Goal: Transaction & Acquisition: Purchase product/service

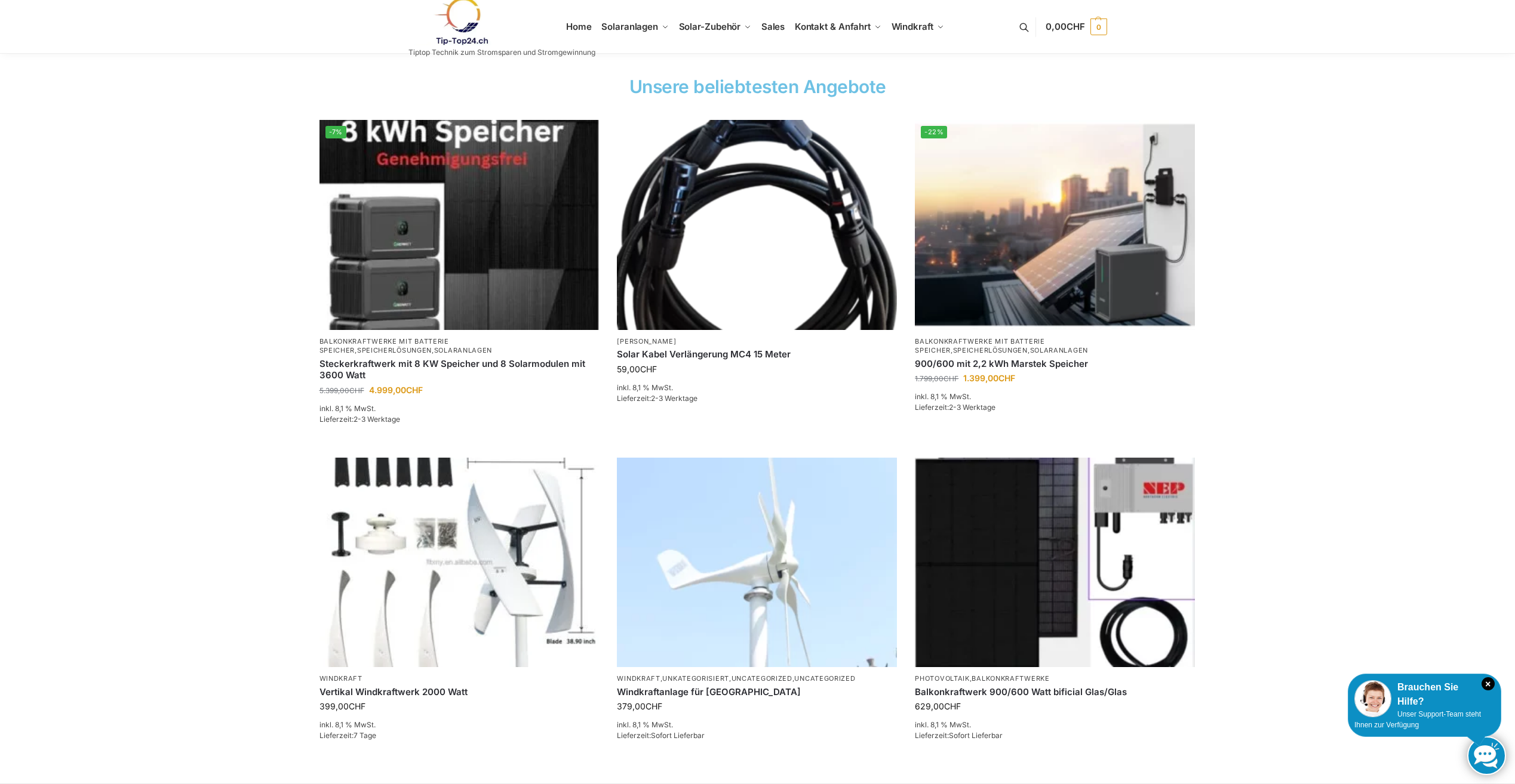
scroll to position [418, 0]
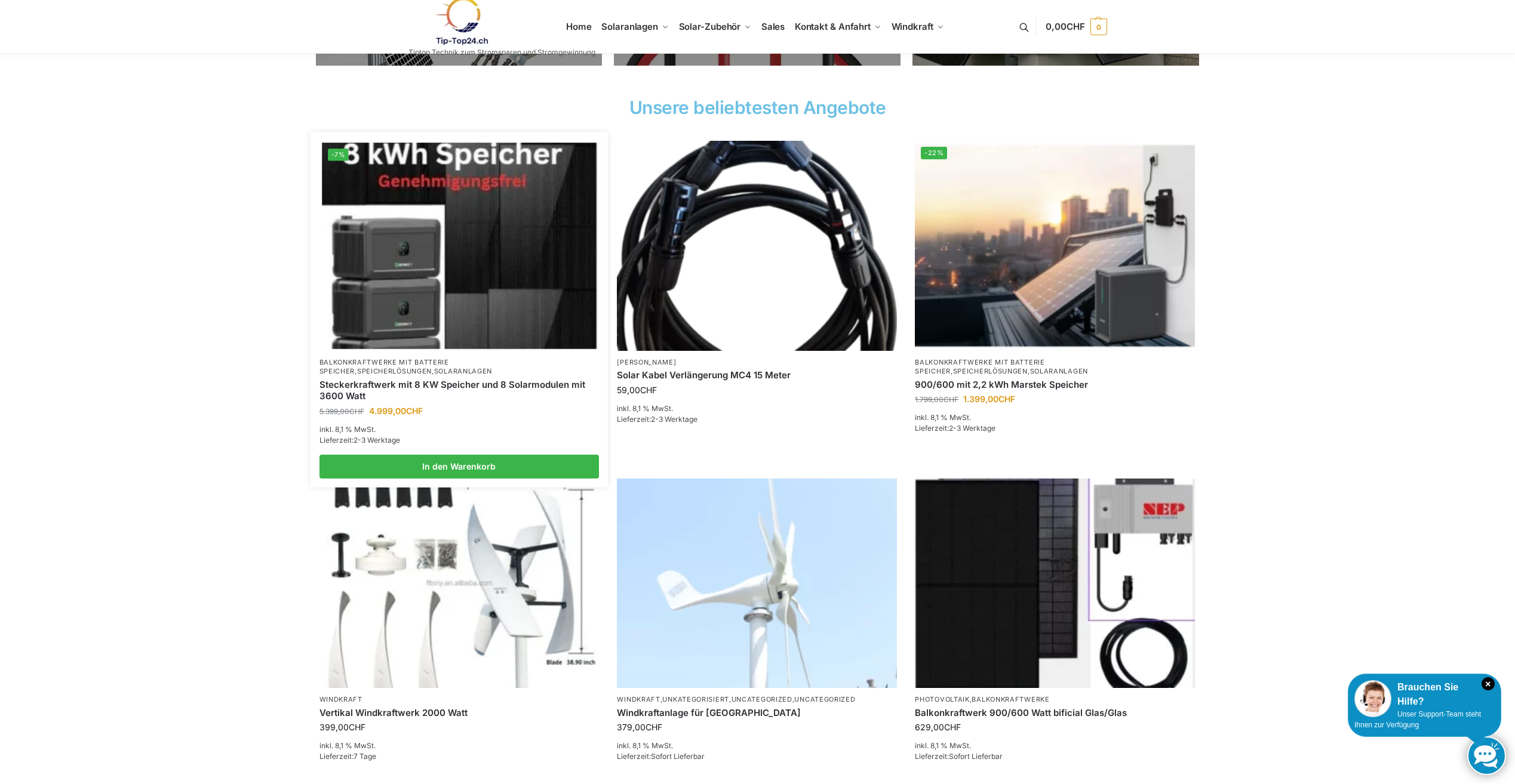
click at [394, 283] on img at bounding box center [459, 245] width 275 height 206
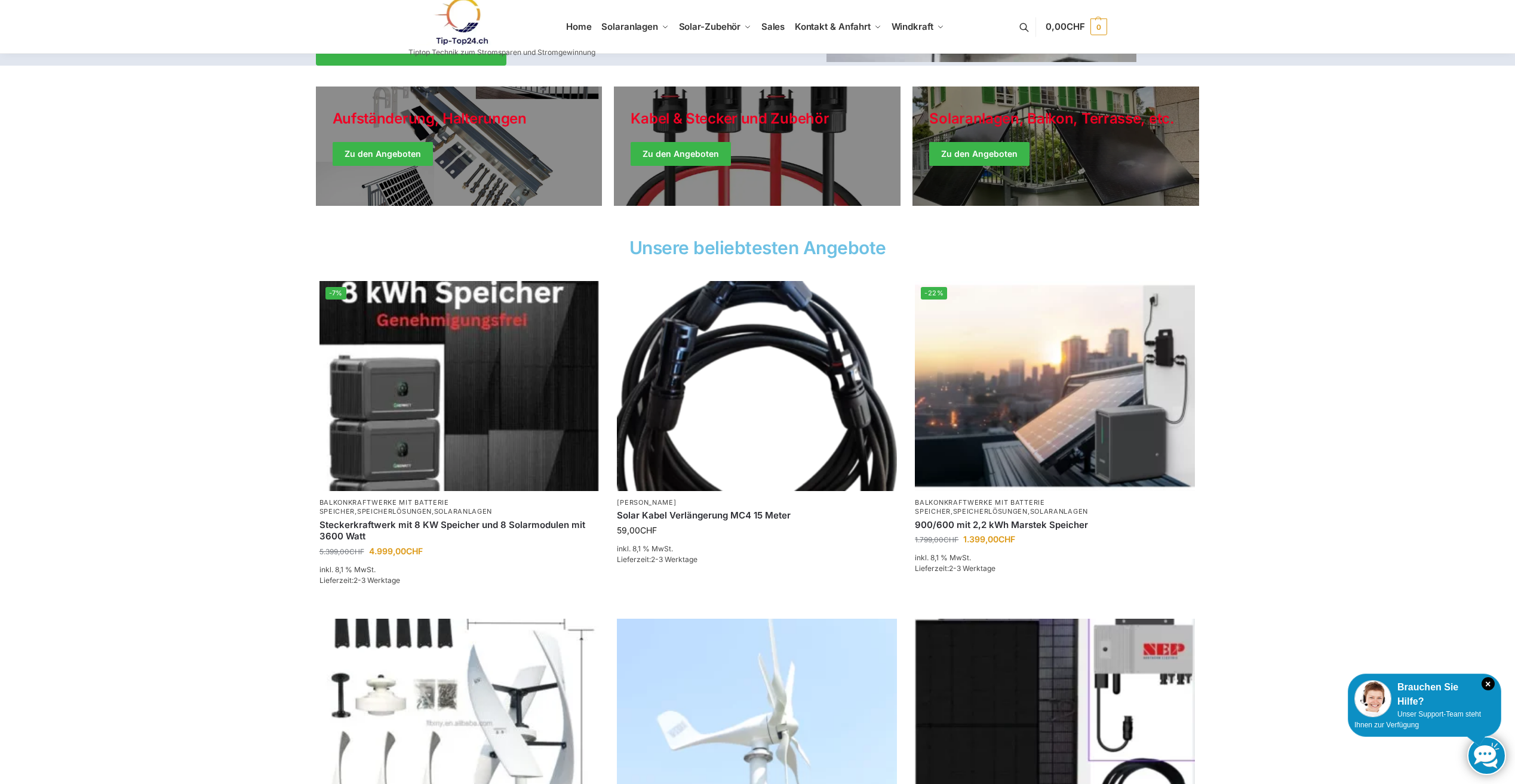
scroll to position [298, 0]
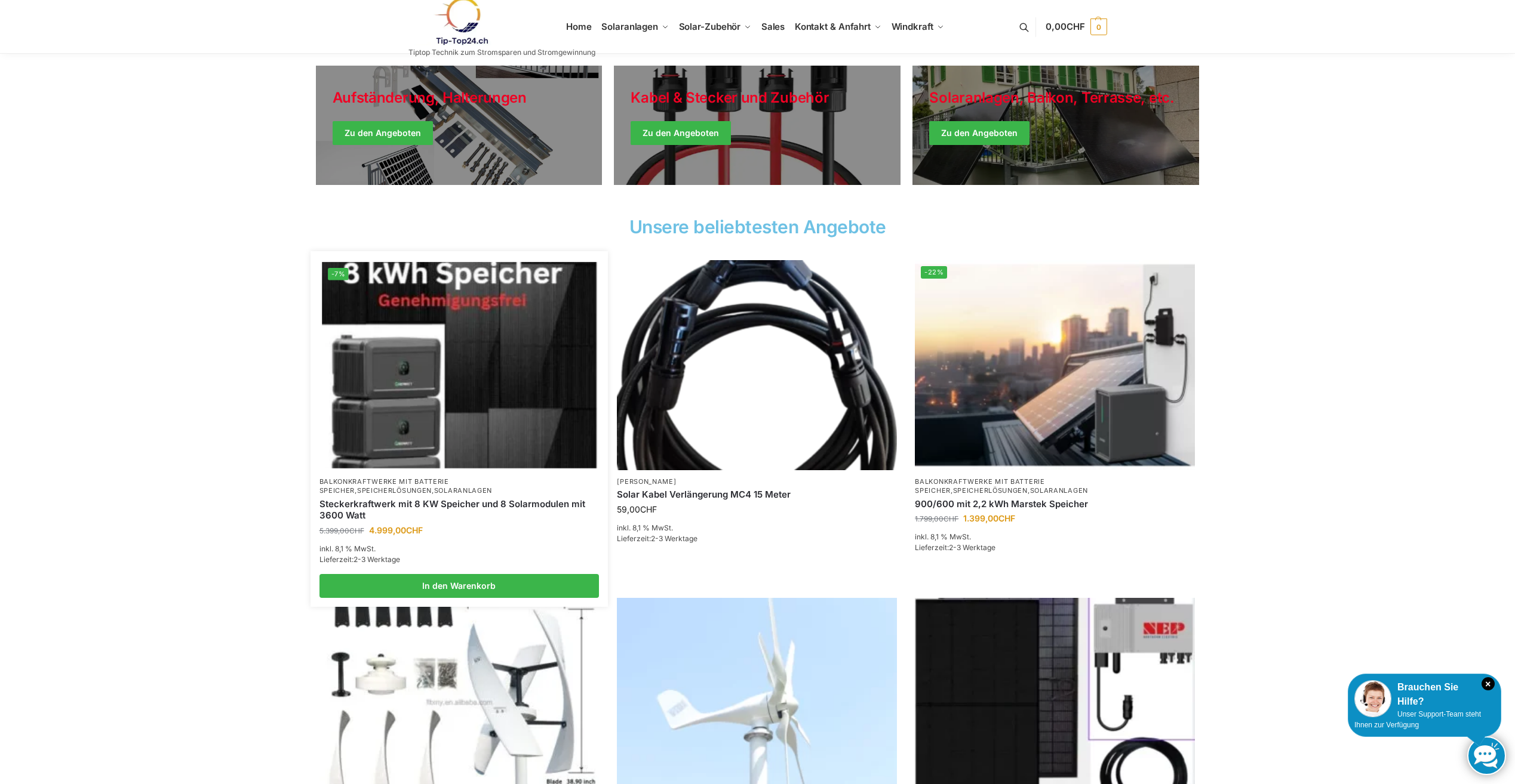
click at [526, 377] on img at bounding box center [459, 365] width 275 height 206
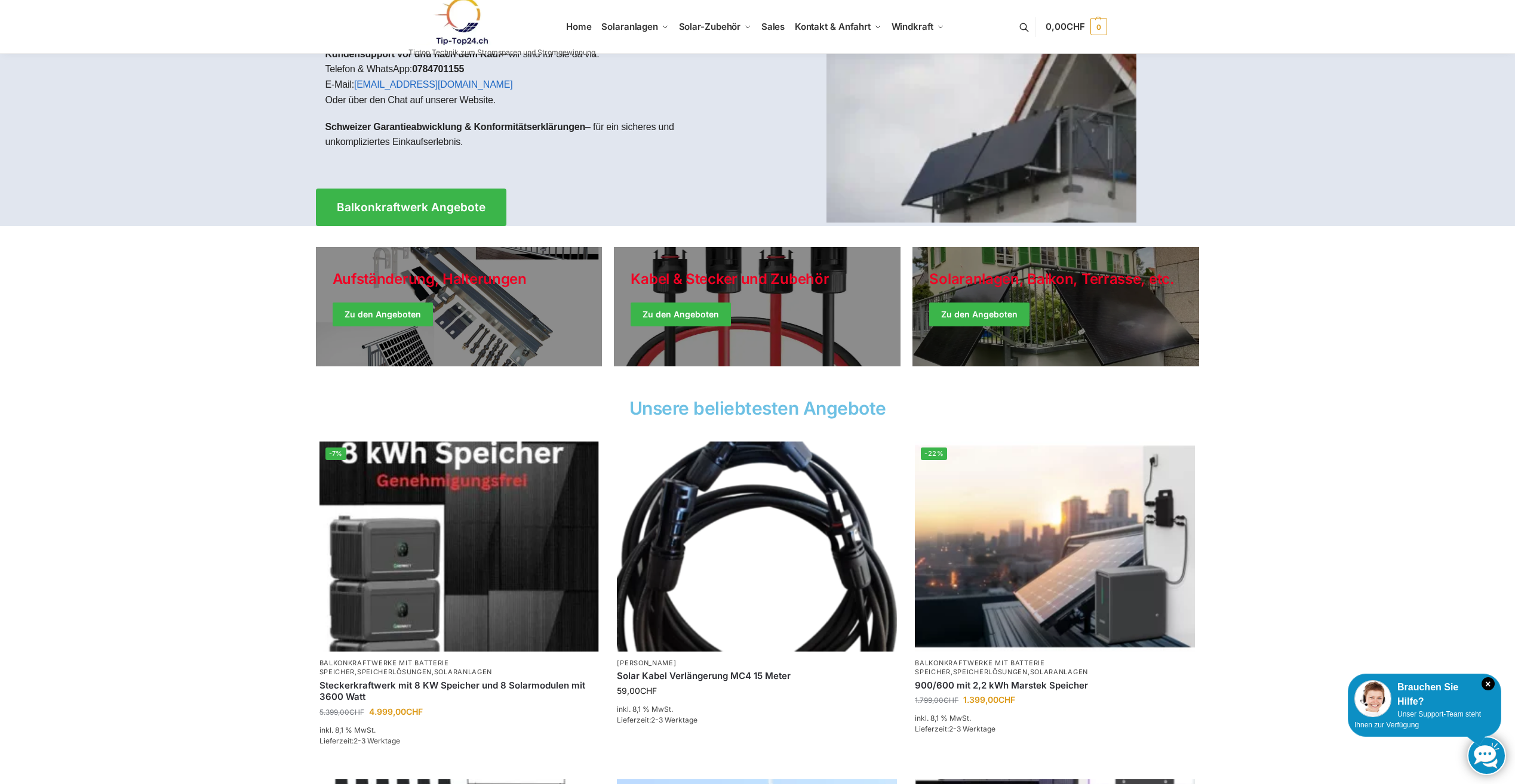
scroll to position [0, 0]
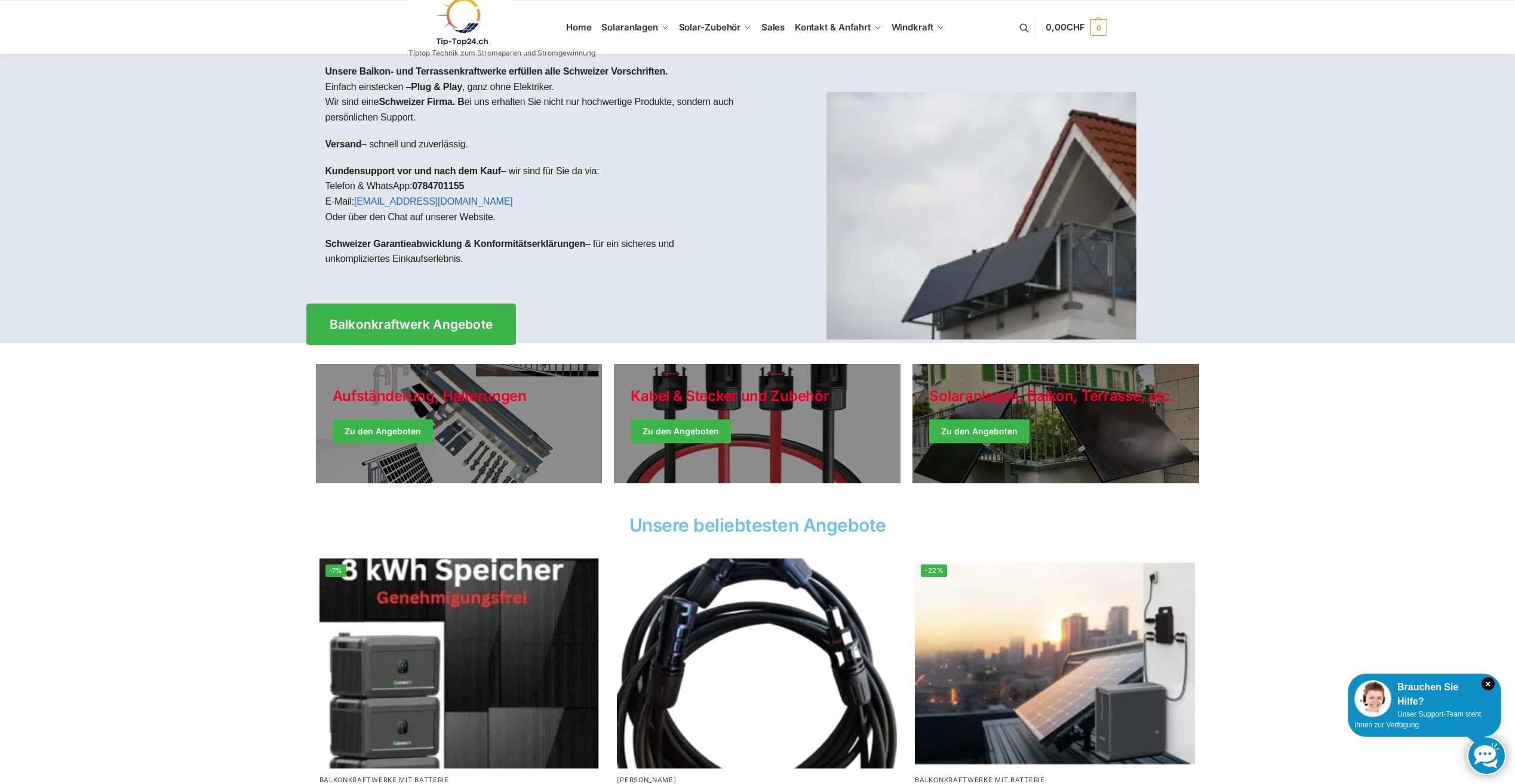
click at [400, 327] on span "Balkonkraftwerk Angebote" at bounding box center [411, 324] width 164 height 12
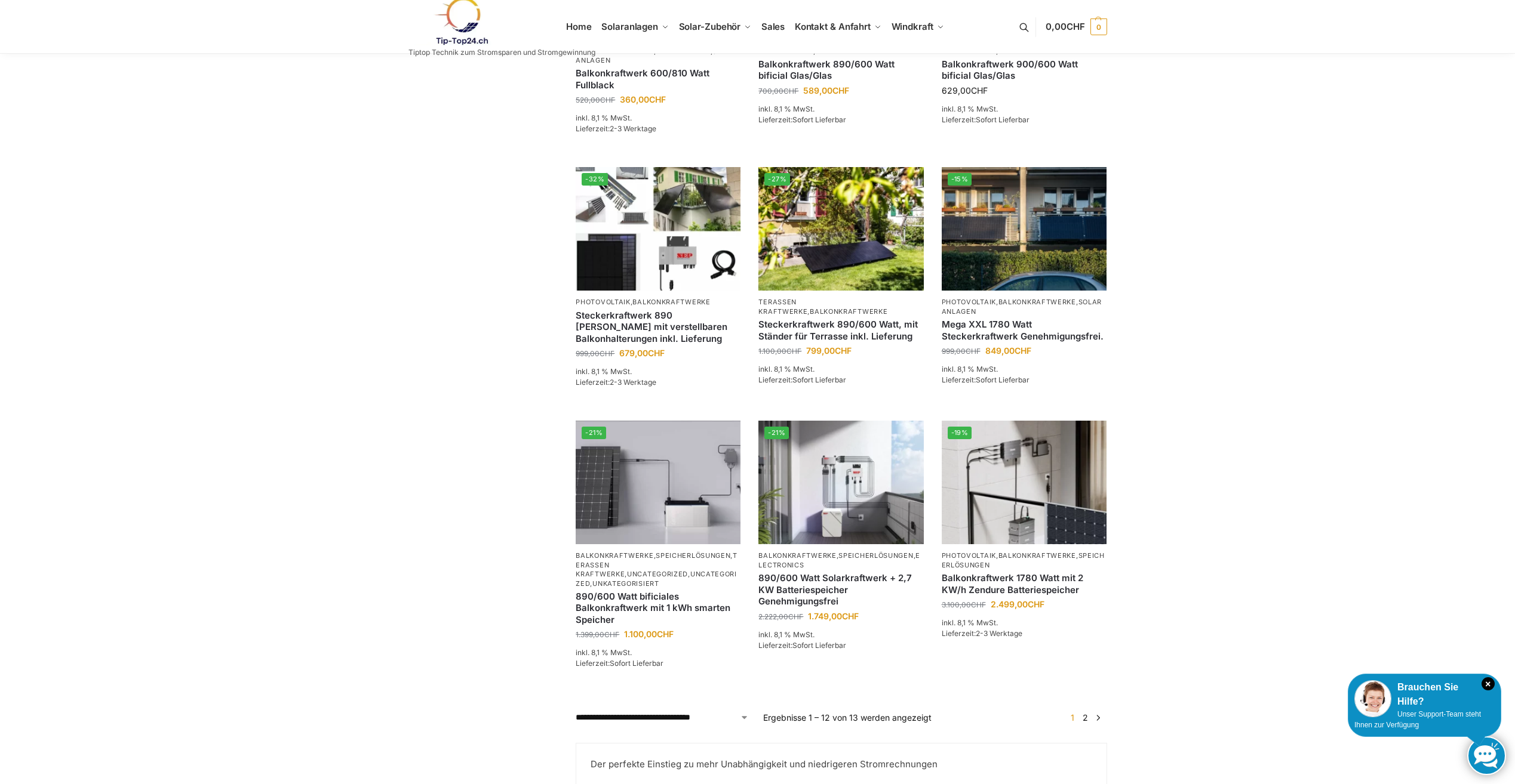
scroll to position [657, 0]
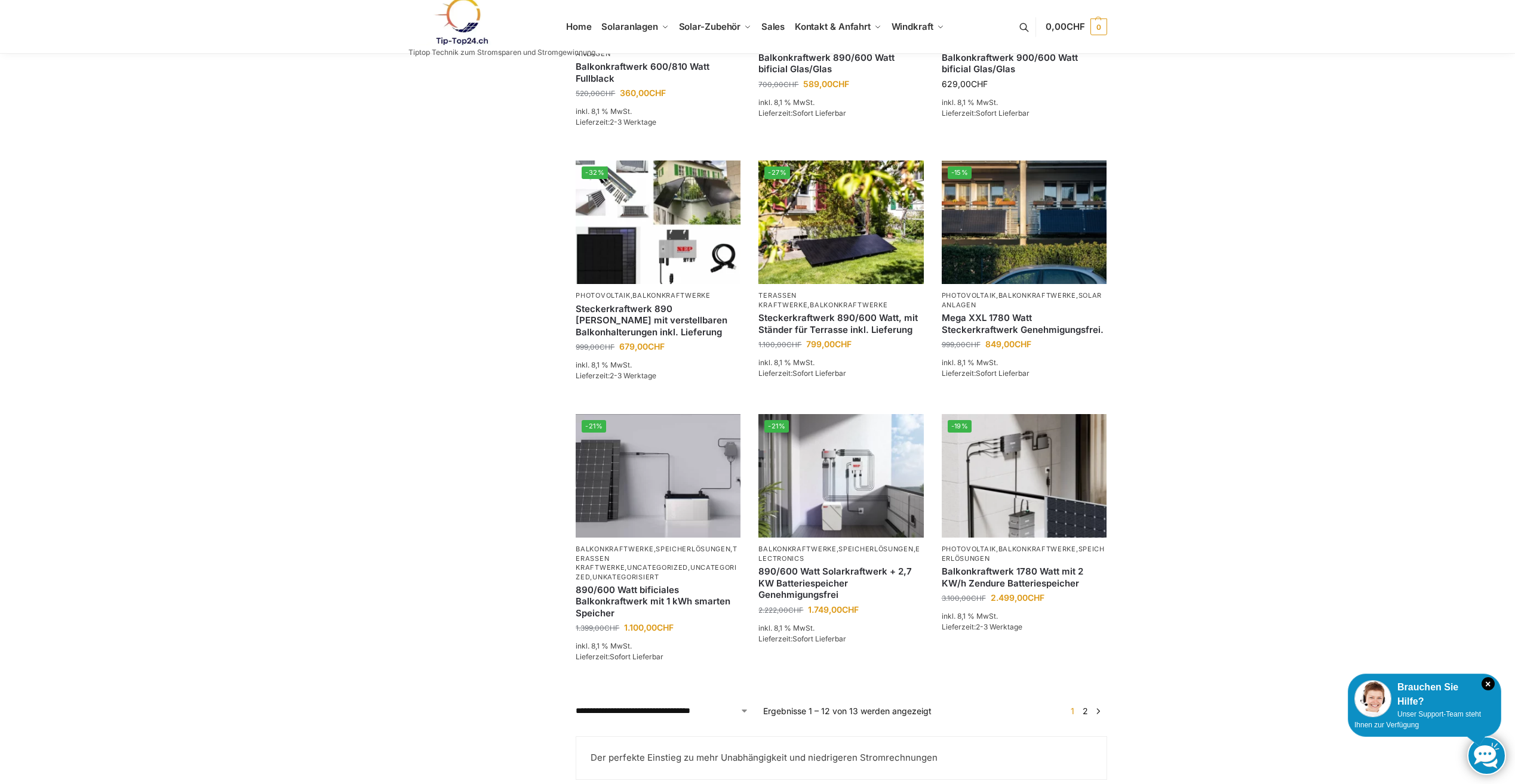
click at [1087, 716] on link "2" at bounding box center [1086, 711] width 12 height 10
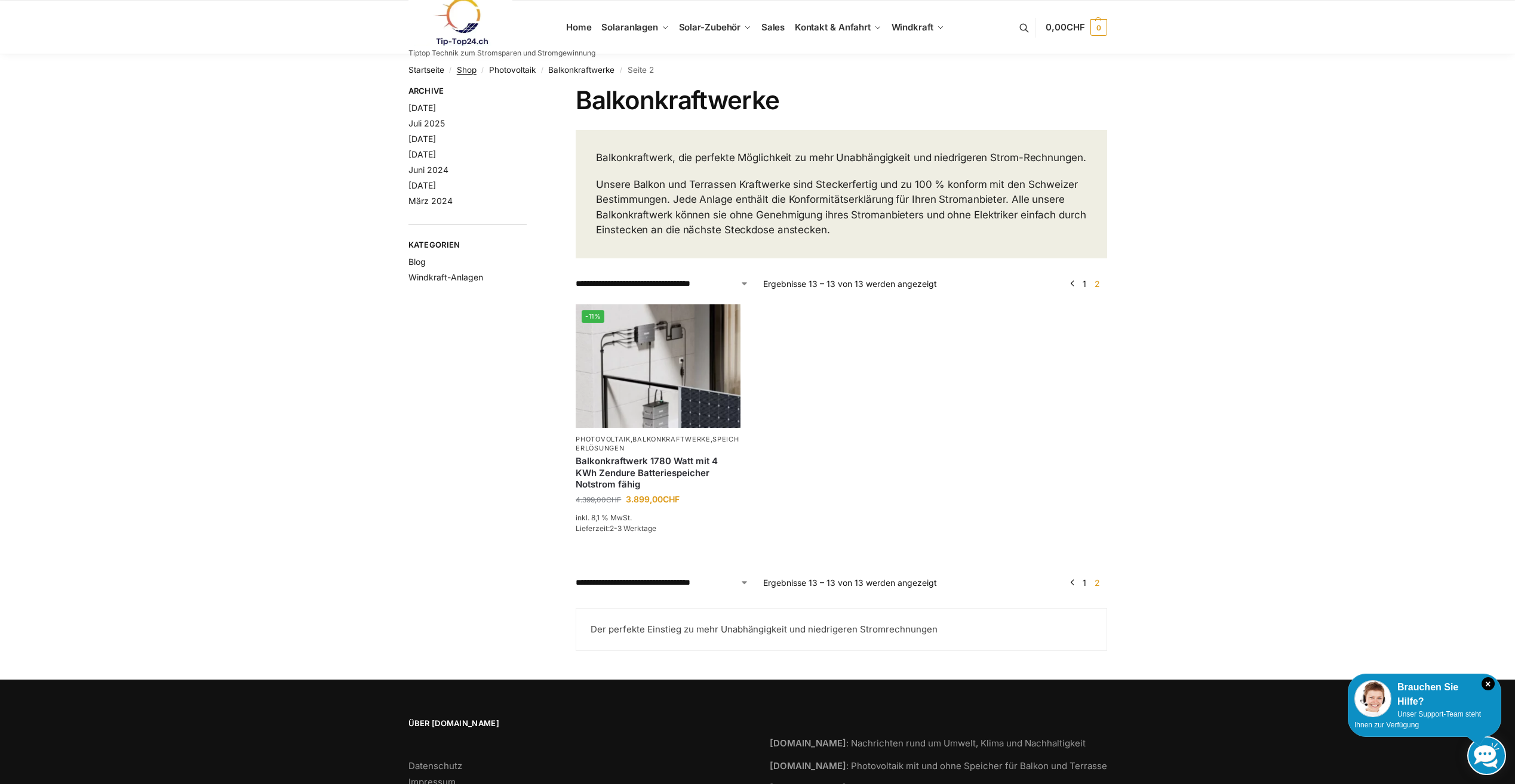
click at [464, 71] on link "Shop" at bounding box center [466, 69] width 20 height 9
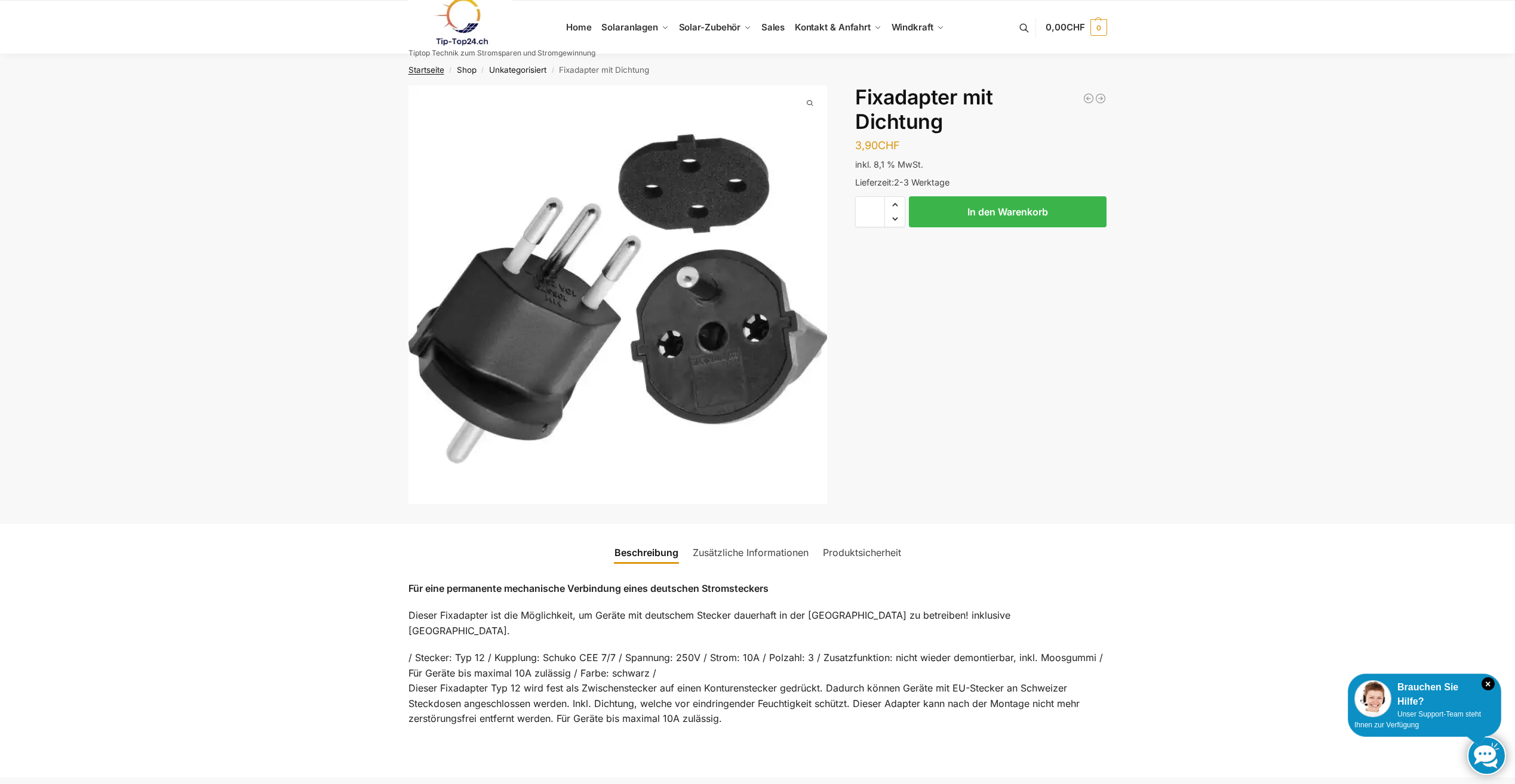
click at [423, 70] on link "Startseite" at bounding box center [426, 69] width 36 height 9
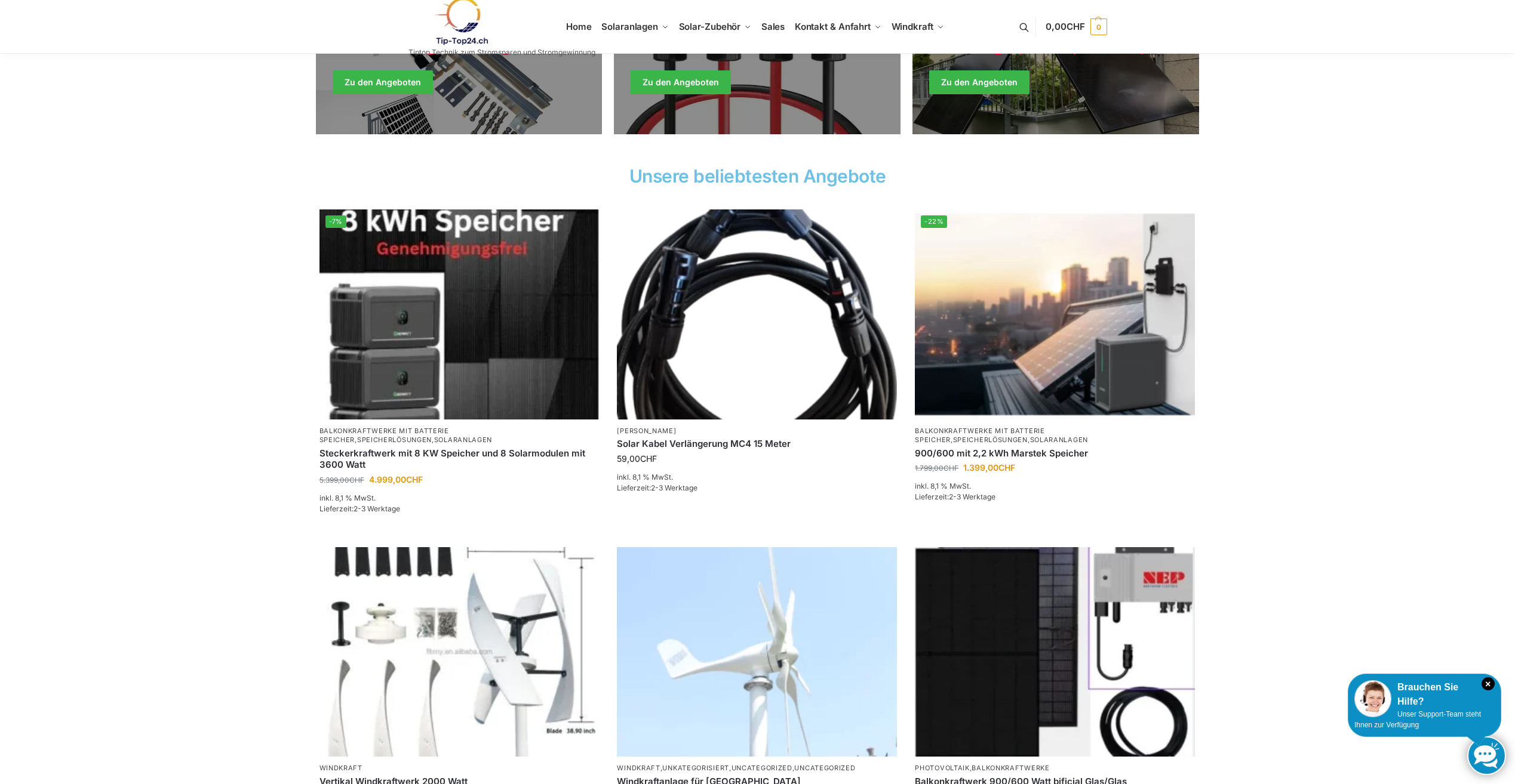
scroll to position [358, 0]
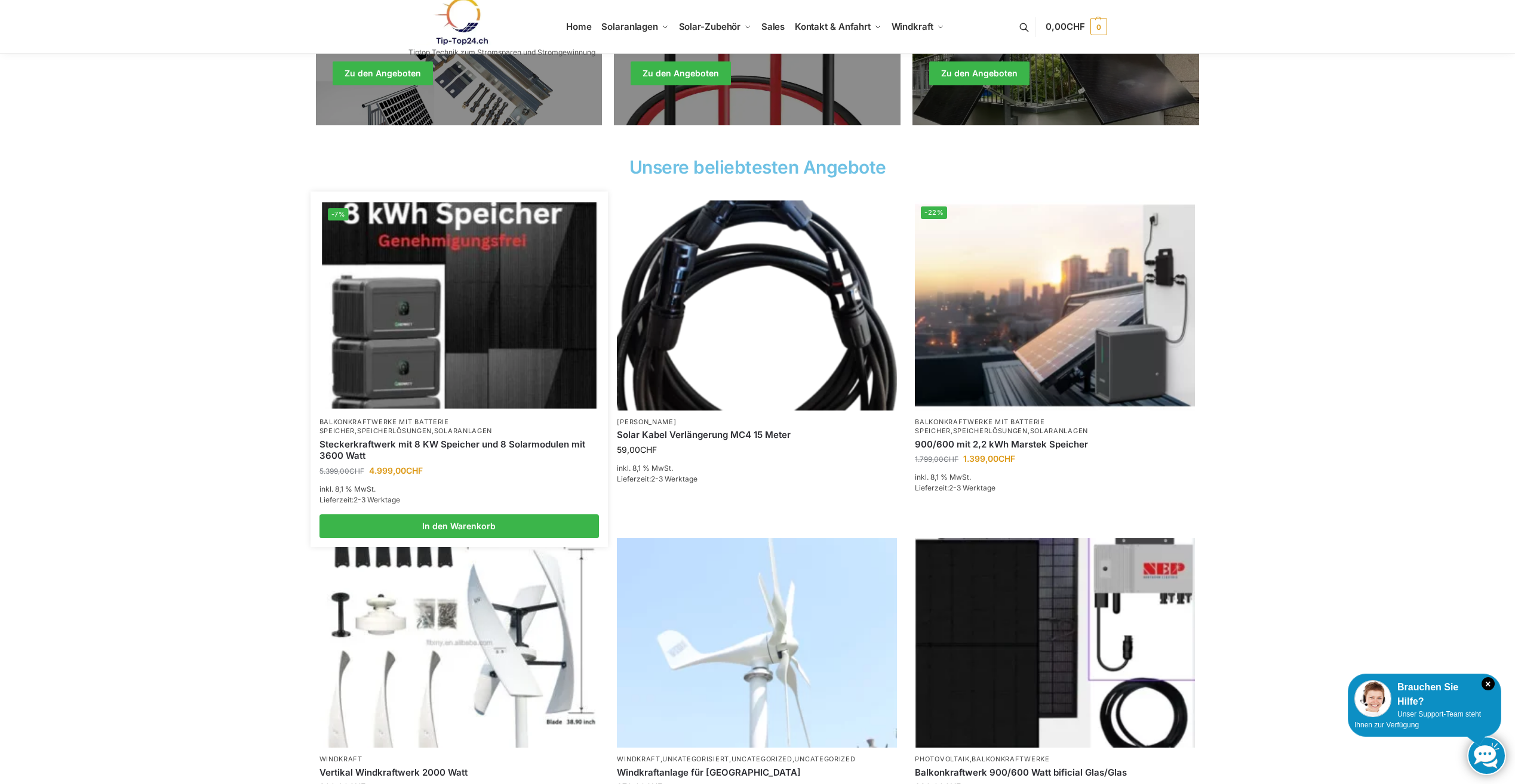
click at [395, 367] on img at bounding box center [459, 305] width 275 height 206
